Goal: Communication & Community: Participate in discussion

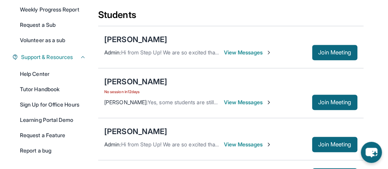
scroll to position [157, 0]
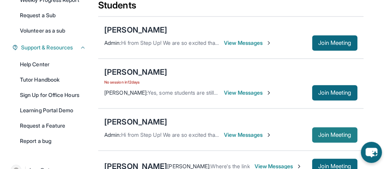
click at [330, 133] on span "Join Meeting" at bounding box center [335, 135] width 33 height 5
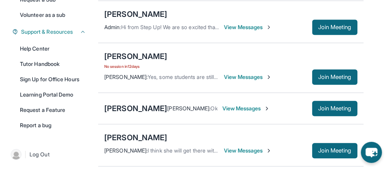
scroll to position [188, 0]
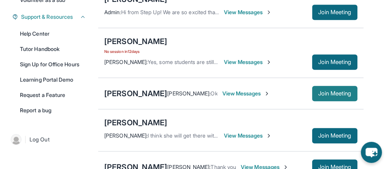
click at [332, 91] on span "Join Meeting" at bounding box center [335, 93] width 33 height 5
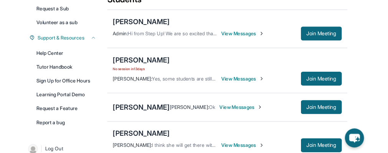
scroll to position [154, 0]
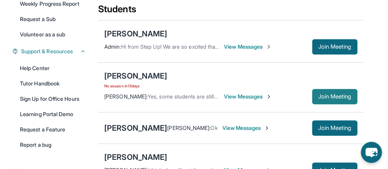
click at [331, 94] on span "Join Meeting" at bounding box center [335, 96] width 33 height 5
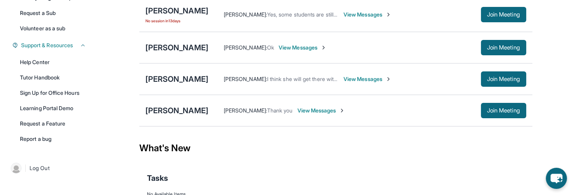
click at [210, 42] on div "[PERSON_NAME] : Ok View Messages Join Meeting" at bounding box center [367, 47] width 318 height 15
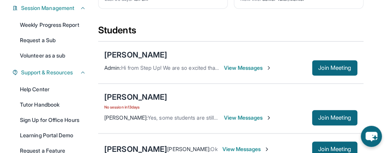
scroll to position [123, 0]
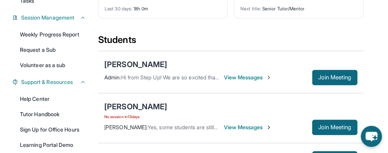
click at [258, 74] on span "View Messages" at bounding box center [248, 78] width 48 height 8
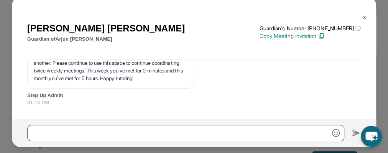
scroll to position [10999, 0]
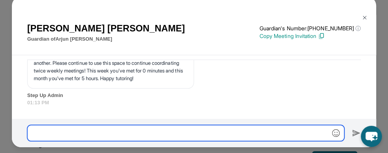
click at [136, 132] on input "text" at bounding box center [185, 133] width 317 height 16
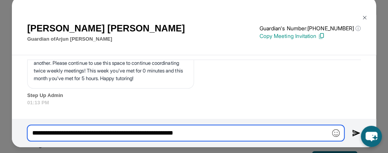
type input "**********"
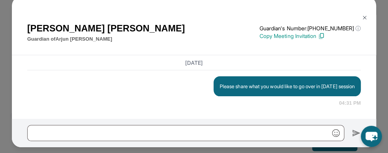
scroll to position [215, 0]
click at [171, 99] on div "Please share what you would like to go over in [DATE] session 04:31 PM" at bounding box center [194, 91] width 334 height 31
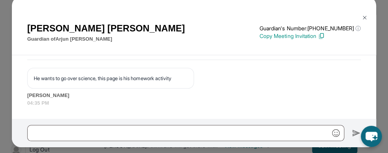
scroll to position [11147, 0]
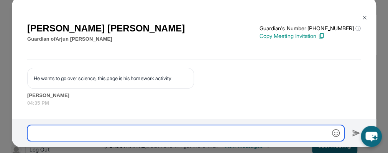
click at [51, 135] on input "text" at bounding box center [185, 133] width 317 height 16
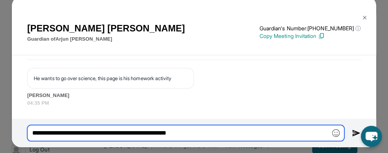
type input "**********"
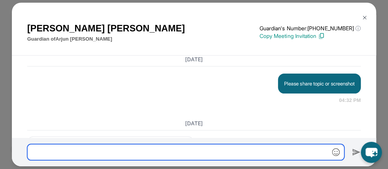
scroll to position [171, 0]
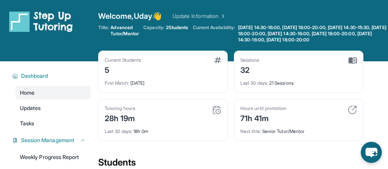
scroll to position [188, 0]
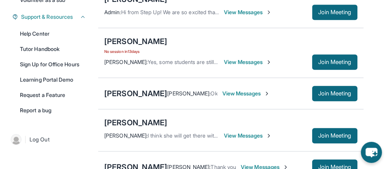
drag, startPoint x: 337, startPoint y: 33, endPoint x: 402, endPoint y: 56, distance: 69.4
click at [388, 56] on html "Open sidebar Welcome, Uday 👋 Update Information Title: Advanced Tutor/Mentor Ca…" at bounding box center [194, 50] width 388 height 476
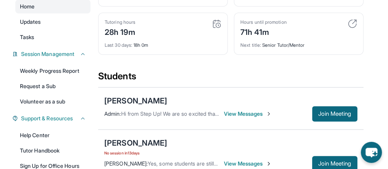
scroll to position [65, 0]
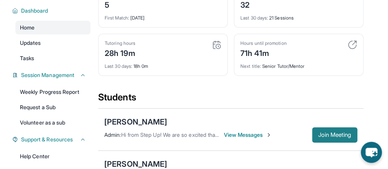
click at [339, 133] on span "Join Meeting" at bounding box center [335, 135] width 33 height 5
